Goal: Information Seeking & Learning: Learn about a topic

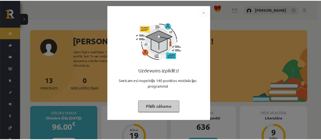
scroll to position [25, 0]
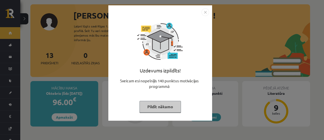
click at [208, 13] on img "Close" at bounding box center [206, 12] width 8 height 8
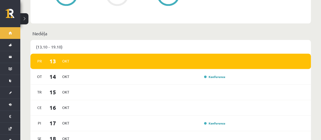
scroll to position [304, 0]
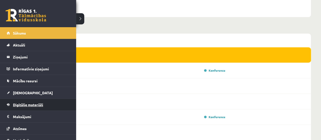
click at [10, 104] on link "Digitālie materiāli" at bounding box center [38, 105] width 63 height 12
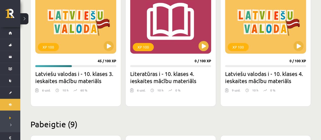
scroll to position [152, 0]
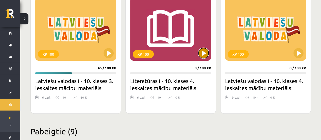
click at [207, 54] on button at bounding box center [203, 53] width 10 height 10
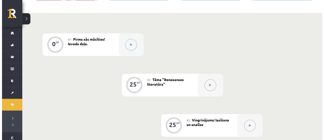
scroll to position [101, 0]
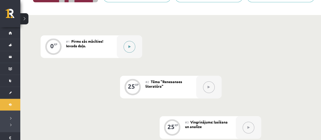
click at [128, 43] on button at bounding box center [129, 47] width 12 height 12
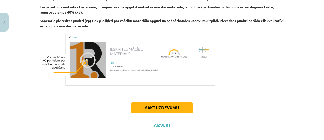
scroll to position [451, 0]
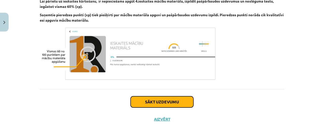
click at [164, 100] on button "Sākt uzdevumu" at bounding box center [162, 101] width 63 height 11
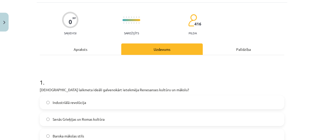
scroll to position [13, 0]
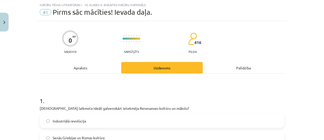
click at [86, 68] on div "Apraksts" at bounding box center [81, 67] width 82 height 11
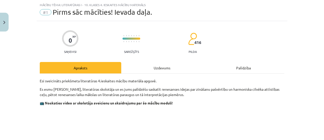
click at [148, 67] on div "Uzdevums" at bounding box center [162, 67] width 82 height 11
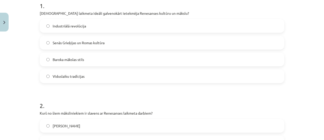
scroll to position [209, 0]
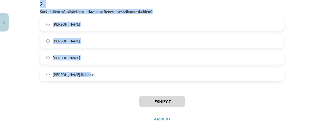
drag, startPoint x: 36, startPoint y: 3, endPoint x: 102, endPoint y: 80, distance: 101.4
copy form "1 . Kura laikmeta ideāli galvenokārt ietekmēja Renesanses kultūru un mākslu? In…"
drag, startPoint x: 166, startPoint y: 10, endPoint x: 161, endPoint y: 12, distance: 5.3
click at [166, 10] on p "Kurš no šiem māksliniekiem ir slavens ar Renesanses laikmeta darbiem?" at bounding box center [162, 11] width 245 height 5
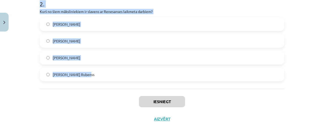
click at [125, 54] on label "Leonardo da Vinči" at bounding box center [162, 57] width 244 height 13
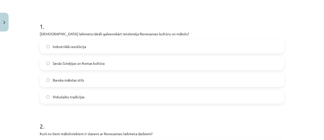
scroll to position [82, 0]
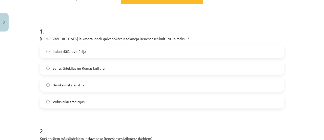
click at [100, 66] on span "Senās Grieķijas un Romas kultūra" at bounding box center [79, 67] width 52 height 5
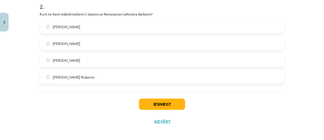
scroll to position [209, 0]
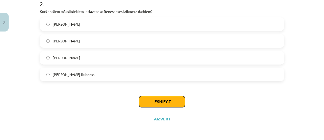
click at [157, 101] on button "Iesniegt" at bounding box center [162, 101] width 46 height 11
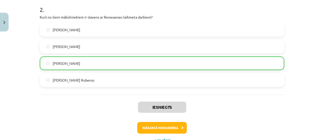
scroll to position [224, 0]
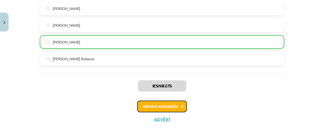
click at [162, 107] on button "Nākamā nodarbība" at bounding box center [162, 106] width 50 height 12
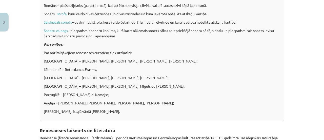
scroll to position [175, 0]
